Goal: Task Accomplishment & Management: Complete application form

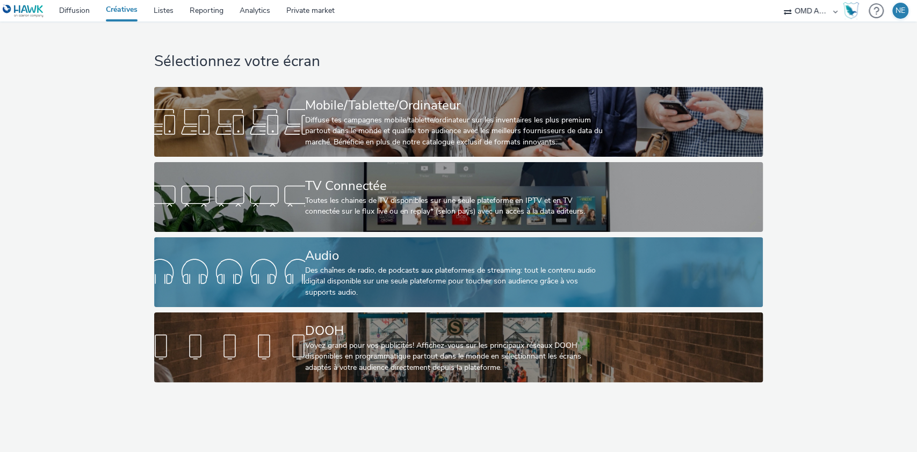
click at [262, 281] on div at bounding box center [229, 272] width 151 height 34
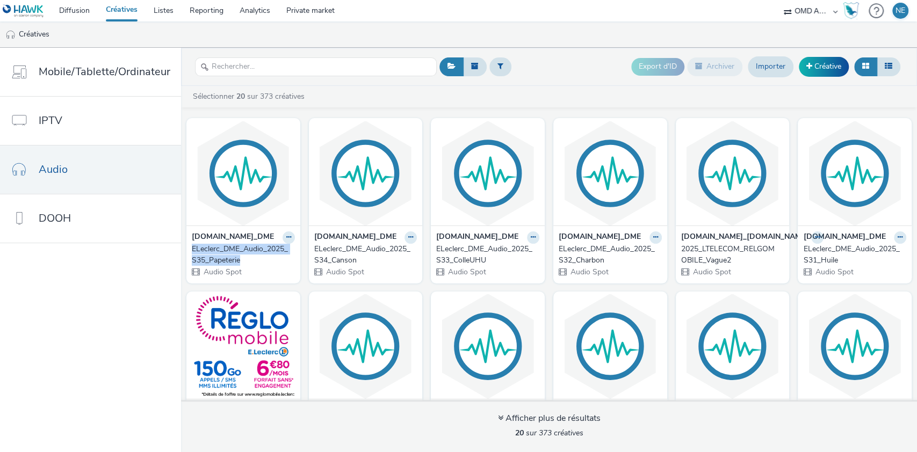
drag, startPoint x: 184, startPoint y: 246, endPoint x: 256, endPoint y: 260, distance: 73.3
click at [256, 260] on div "[DOMAIN_NAME]_DME ELeclerc_DME_Audio_2025_S35_Papeterie Audio Spot" at bounding box center [243, 254] width 114 height 57
copy div "ELeclerc_DME_Audio_2025_S35_Papeterie"
click at [809, 62] on span at bounding box center [809, 66] width 6 height 8
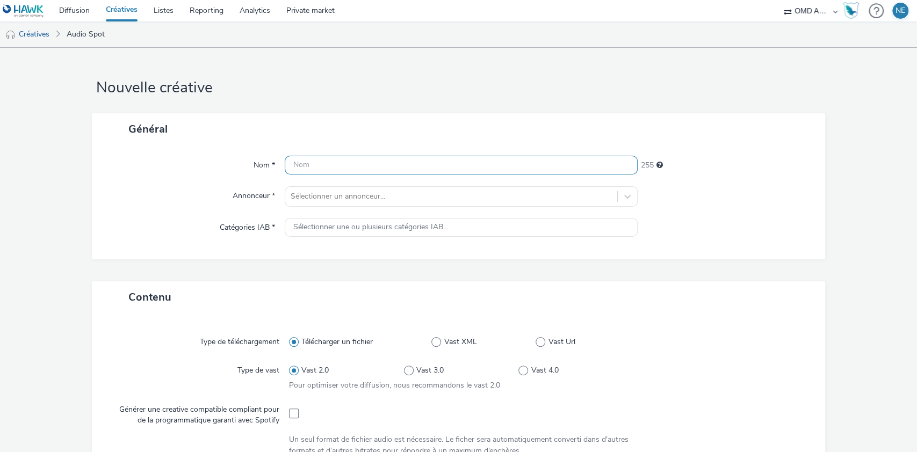
click at [367, 172] on input "text" at bounding box center [461, 165] width 353 height 19
paste input "ELeclerc_DME_Audio_2025_S35_Papeterie"
click at [400, 165] on input "ELeclerc_DME_Audio_2025_S35_Papeterie" at bounding box center [461, 165] width 353 height 19
drag, startPoint x: 406, startPoint y: 167, endPoint x: 491, endPoint y: 163, distance: 85.5
click at [491, 163] on input "ELeclerc_DME_Audio_2025_S36_Papeterie" at bounding box center [461, 165] width 353 height 19
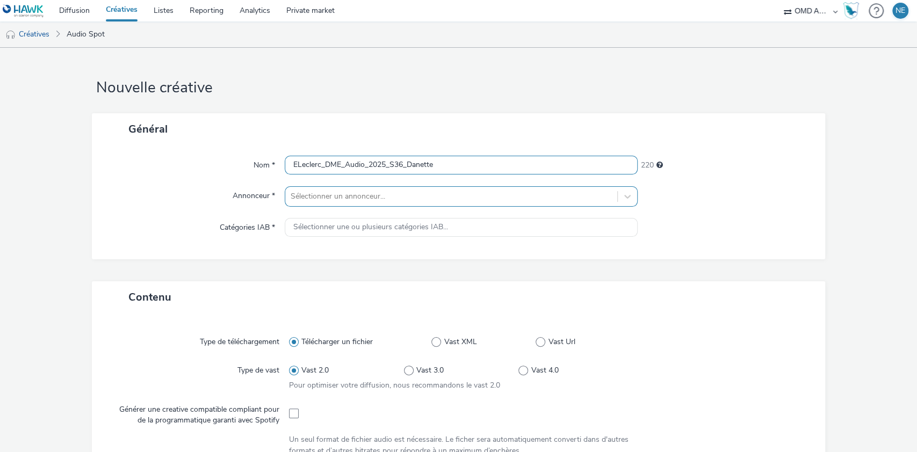
type input "ELeclerc_DME_Audio_2025_S36_Danette"
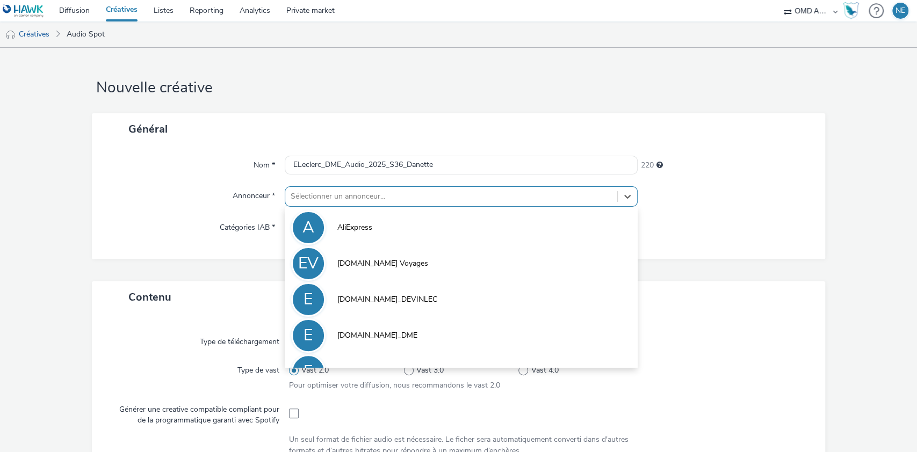
click at [455, 199] on div at bounding box center [452, 196] width 322 height 13
type input "dm"
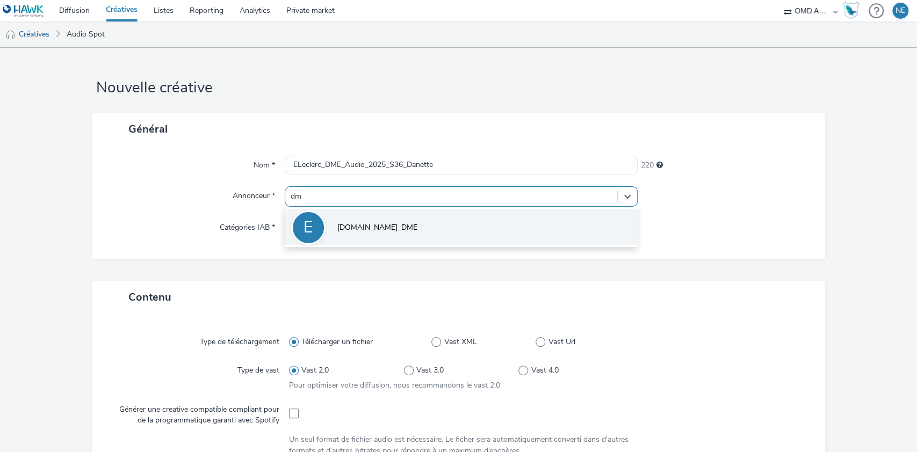
click at [436, 238] on li "E [DOMAIN_NAME]_DME" at bounding box center [461, 227] width 353 height 36
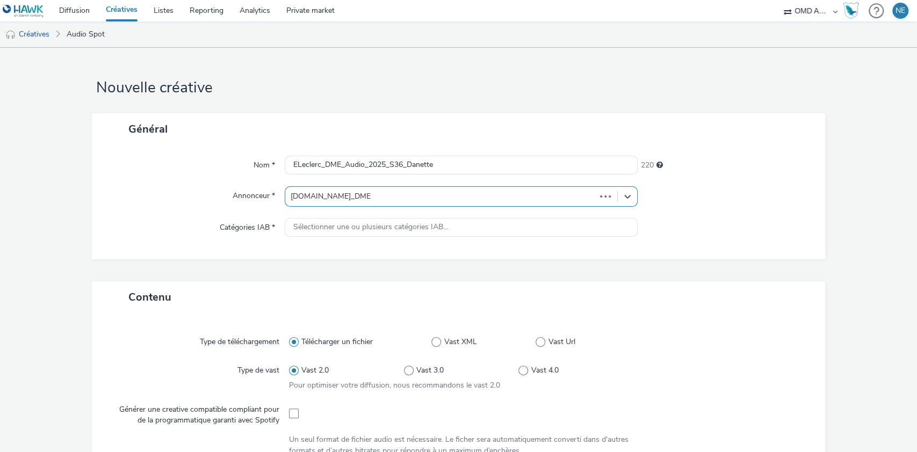
type input "[URL][DOMAIN_NAME][PERSON_NAME]"
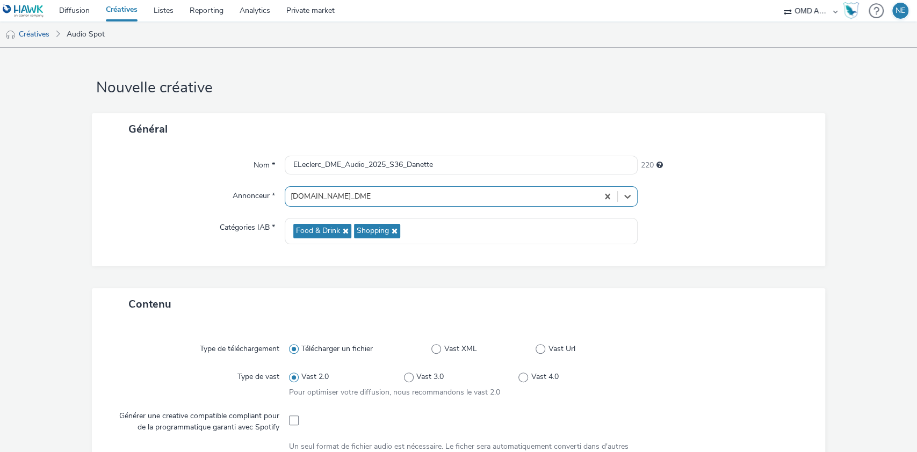
scroll to position [295, 0]
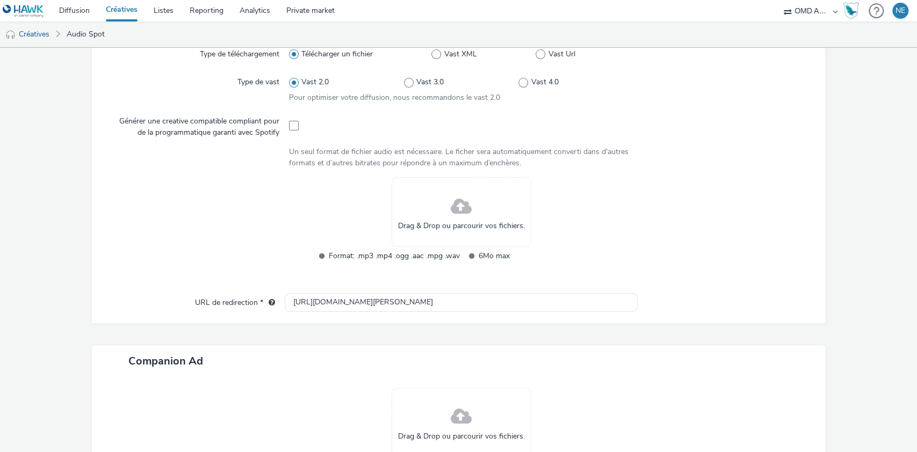
click at [451, 200] on span at bounding box center [461, 207] width 21 height 28
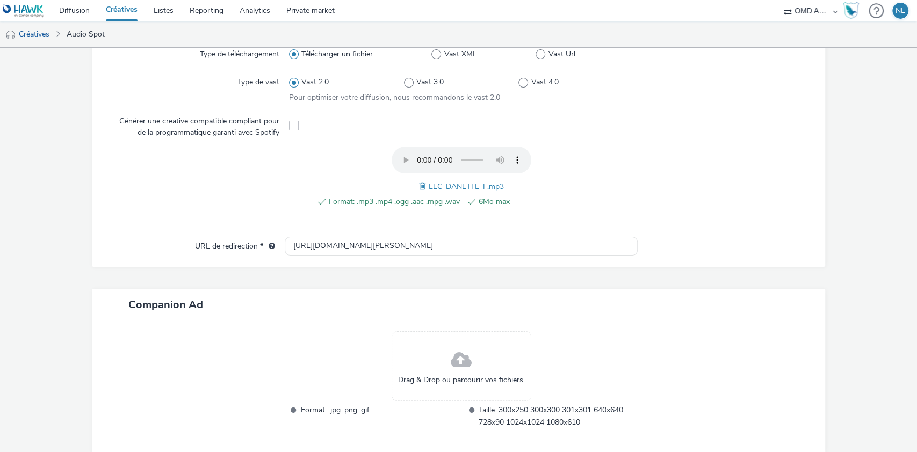
scroll to position [344, 0]
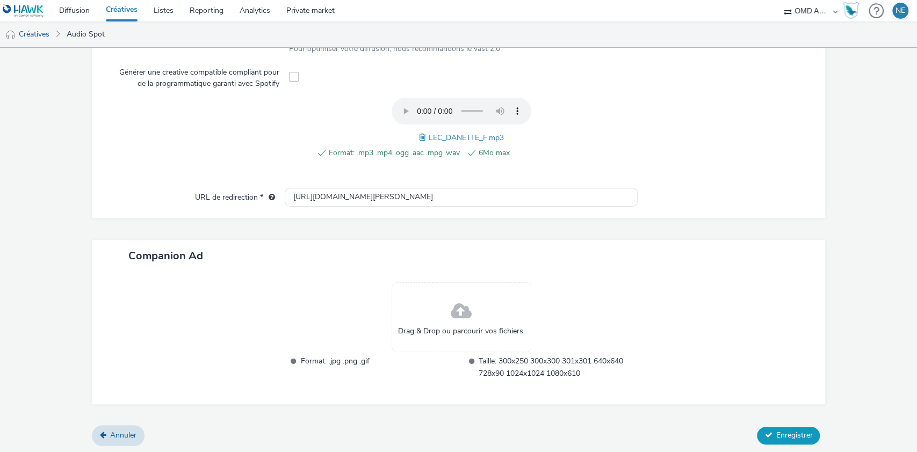
click at [782, 438] on span "Enregistrer" at bounding box center [794, 435] width 37 height 10
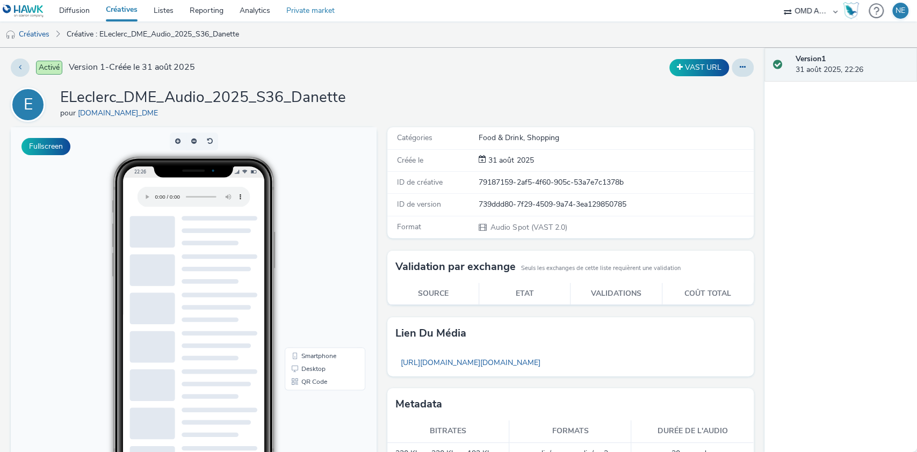
click at [305, 12] on link "Private market" at bounding box center [310, 10] width 64 height 21
